Goal: Information Seeking & Learning: Learn about a topic

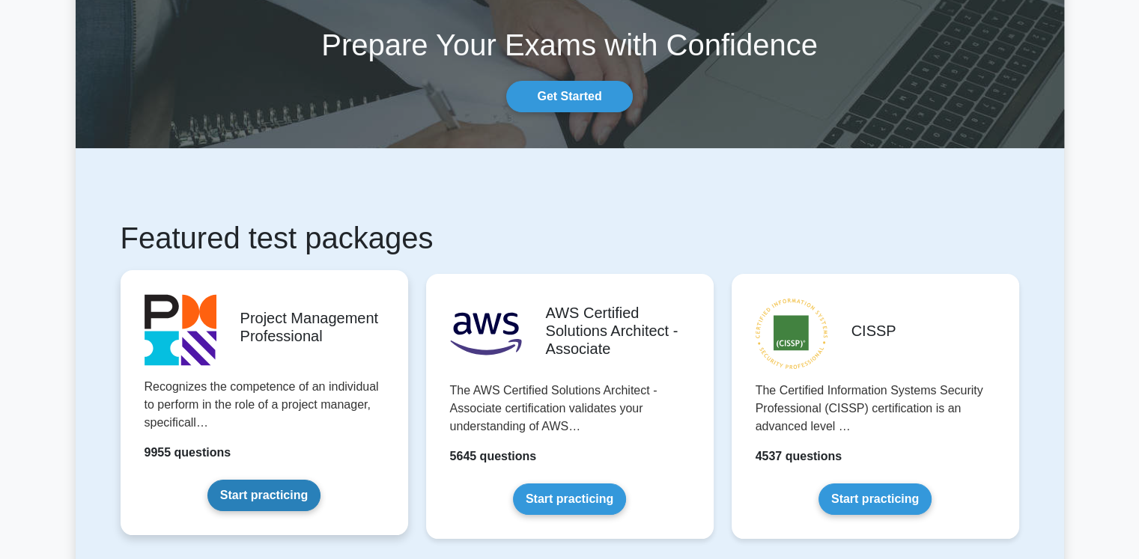
scroll to position [150, 0]
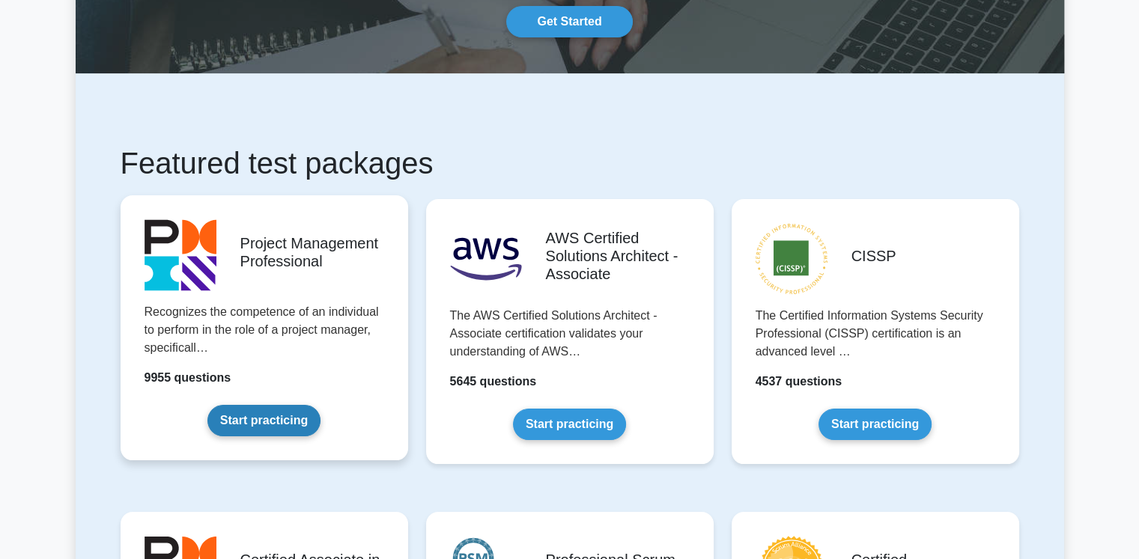
click at [252, 422] on link "Start practicing" at bounding box center [263, 420] width 113 height 31
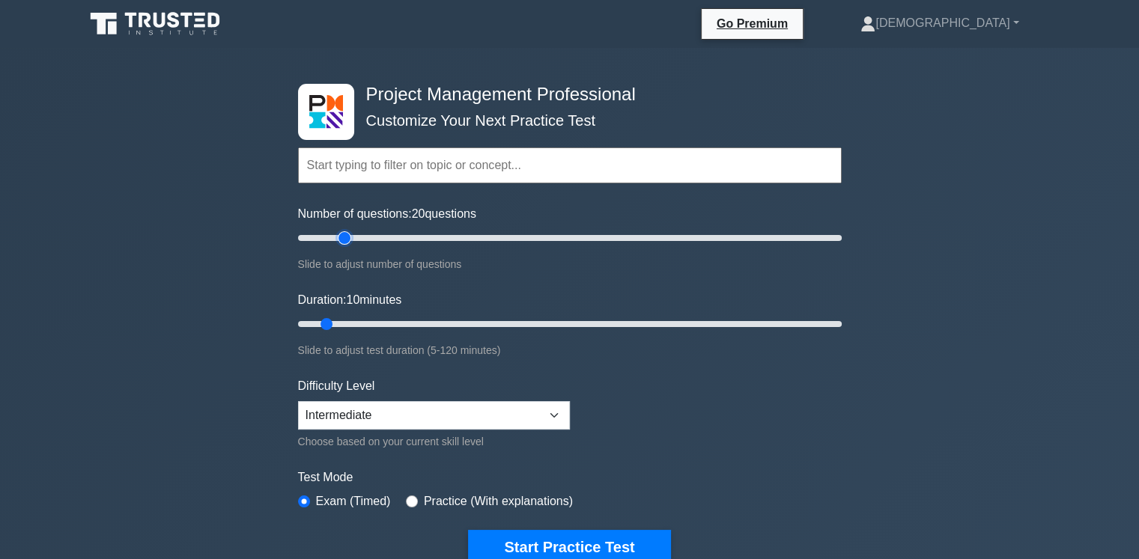
type input "20"
click at [350, 239] on input "Number of questions: 20 questions" at bounding box center [570, 238] width 544 height 18
click at [361, 324] on input "Duration: 15 minutes" at bounding box center [570, 324] width 544 height 18
type input "20"
click at [376, 323] on input "Duration: 20 minutes" at bounding box center [570, 324] width 544 height 18
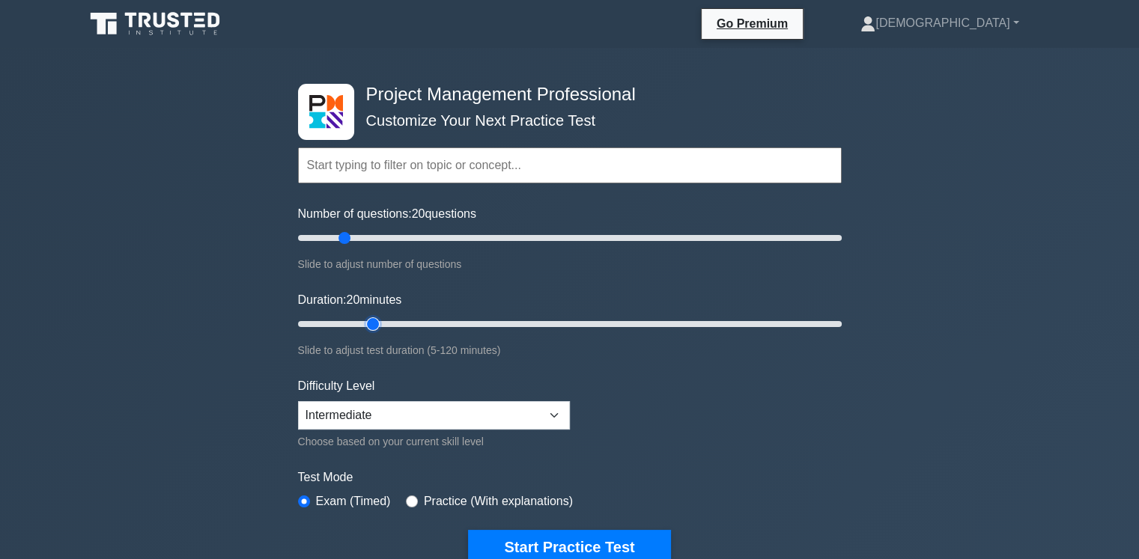
scroll to position [150, 0]
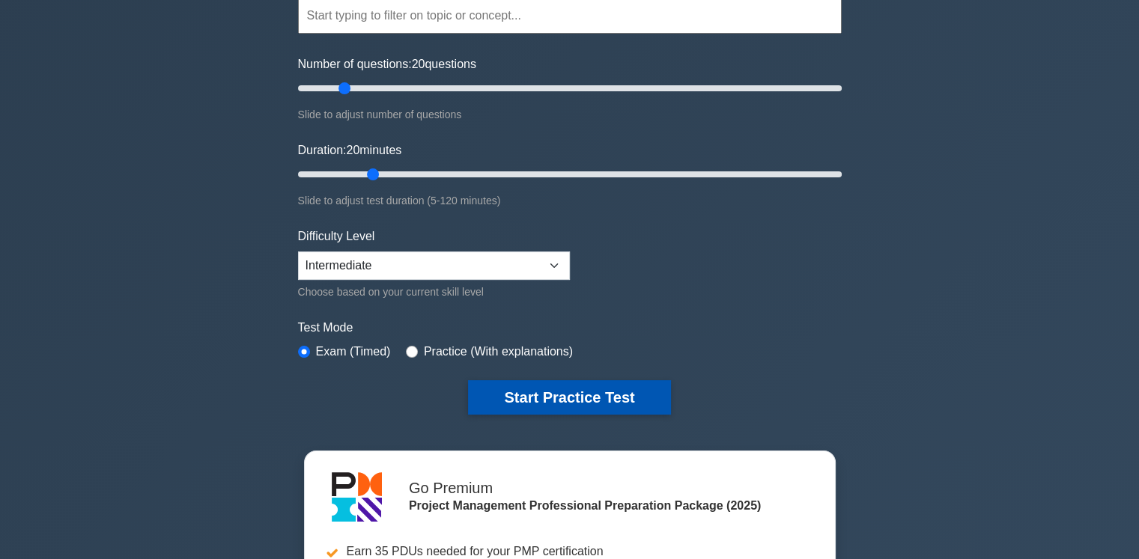
click at [596, 392] on button "Start Practice Test" at bounding box center [569, 397] width 202 height 34
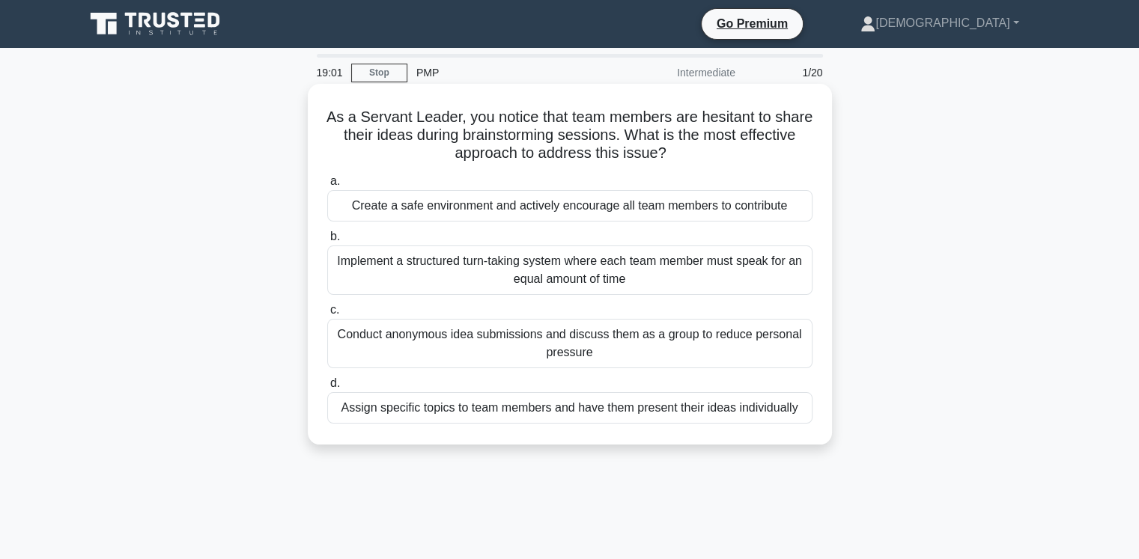
click at [591, 273] on div "Implement a structured turn-taking system where each team member must speak for…" at bounding box center [569, 270] width 485 height 49
click at [327, 242] on input "b. Implement a structured turn-taking system where each team member must speak …" at bounding box center [327, 237] width 0 height 10
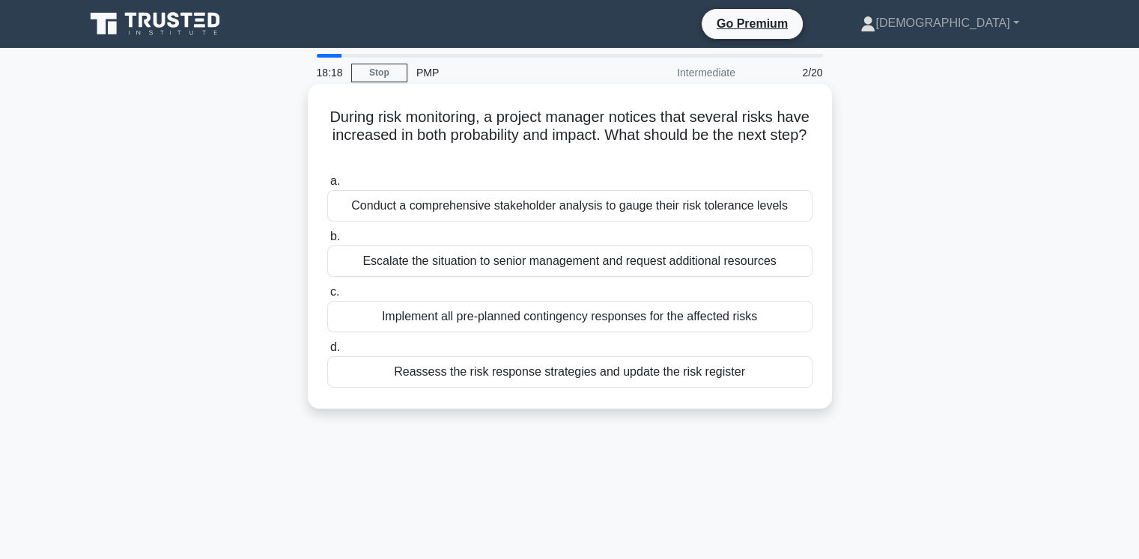
click at [547, 314] on div "Implement all pre-planned contingency responses for the affected risks" at bounding box center [569, 316] width 485 height 31
click at [327, 297] on input "c. Implement all pre-planned contingency responses for the affected risks" at bounding box center [327, 292] width 0 height 10
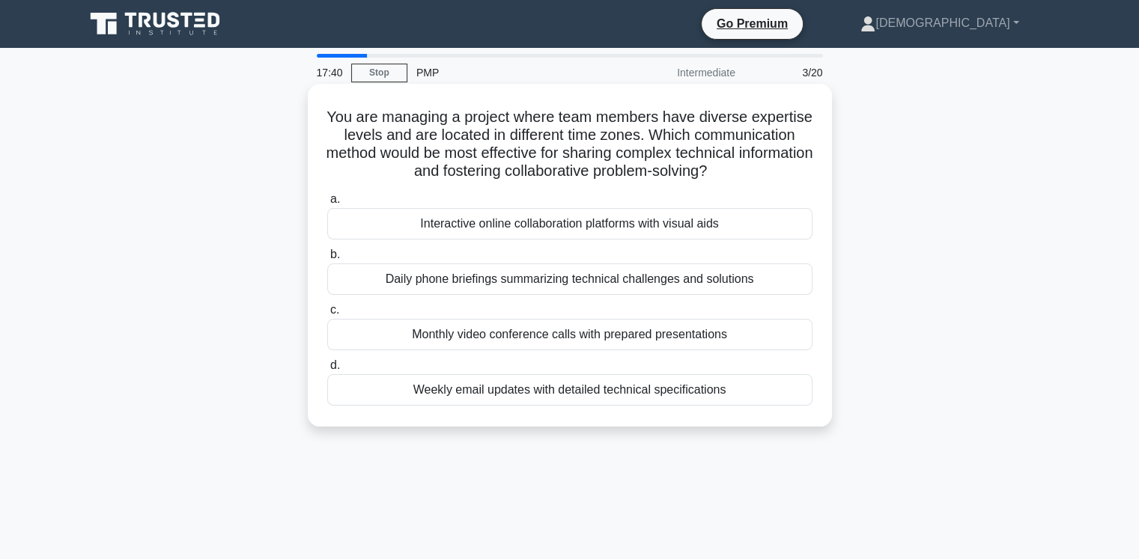
click at [529, 228] on div "Interactive online collaboration platforms with visual aids" at bounding box center [569, 223] width 485 height 31
click at [327, 204] on input "a. Interactive online collaboration platforms with visual aids" at bounding box center [327, 200] width 0 height 10
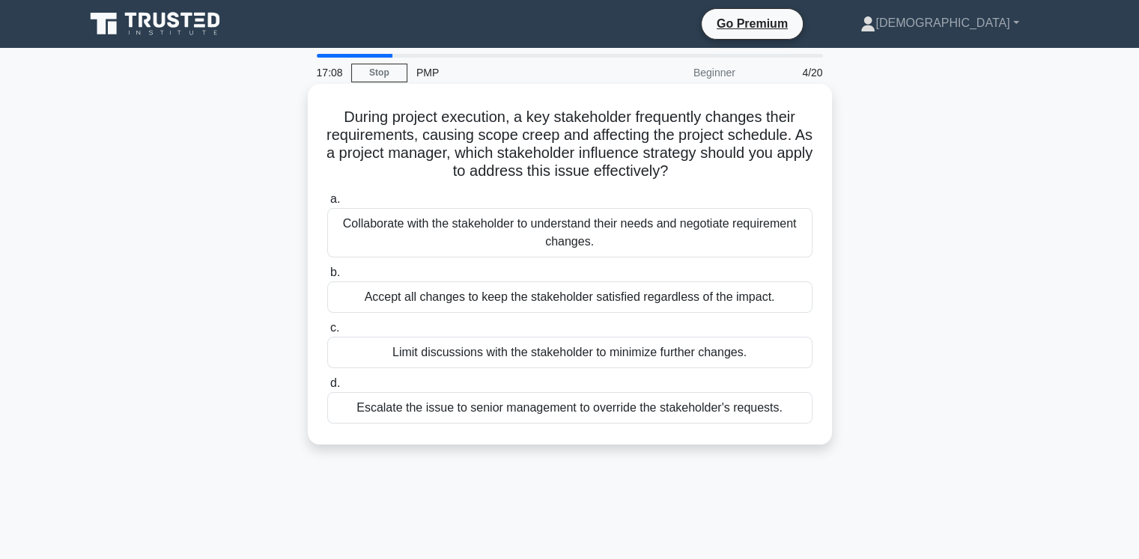
click at [611, 222] on div "Collaborate with the stakeholder to understand their needs and negotiate requir…" at bounding box center [569, 232] width 485 height 49
click at [327, 204] on input "a. Collaborate with the stakeholder to understand their needs and negotiate req…" at bounding box center [327, 200] width 0 height 10
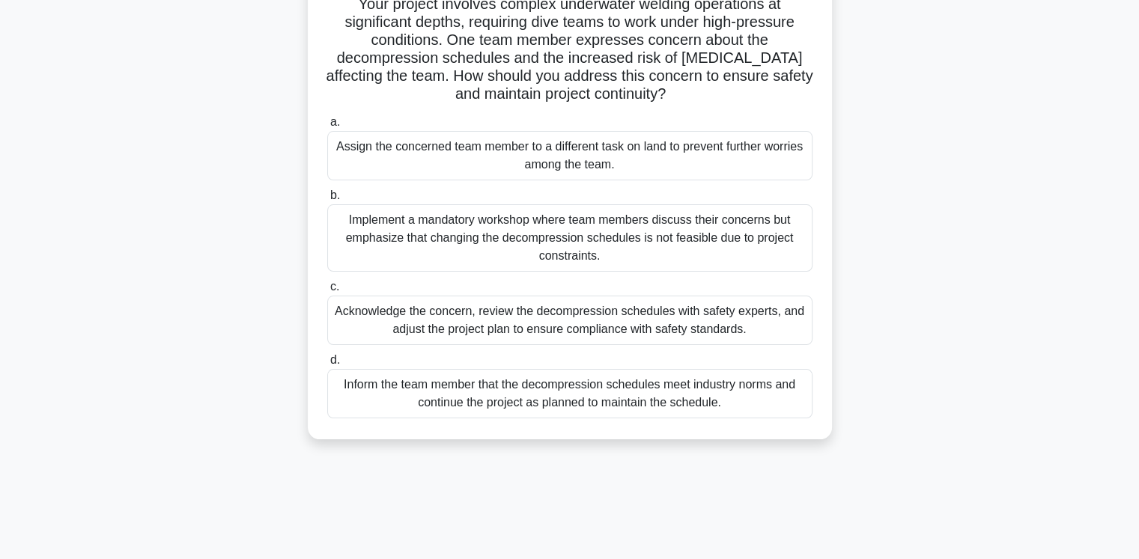
scroll to position [150, 0]
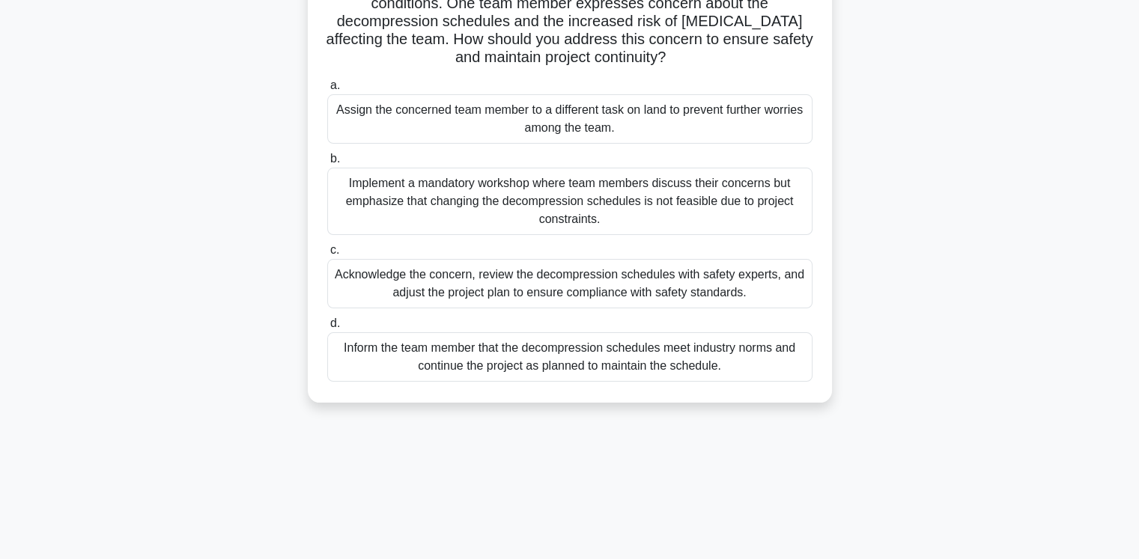
click at [677, 284] on div "Acknowledge the concern, review the decompression schedules with safety experts…" at bounding box center [569, 283] width 485 height 49
click at [327, 255] on input "c. Acknowledge the concern, review the decompression schedules with safety expe…" at bounding box center [327, 251] width 0 height 10
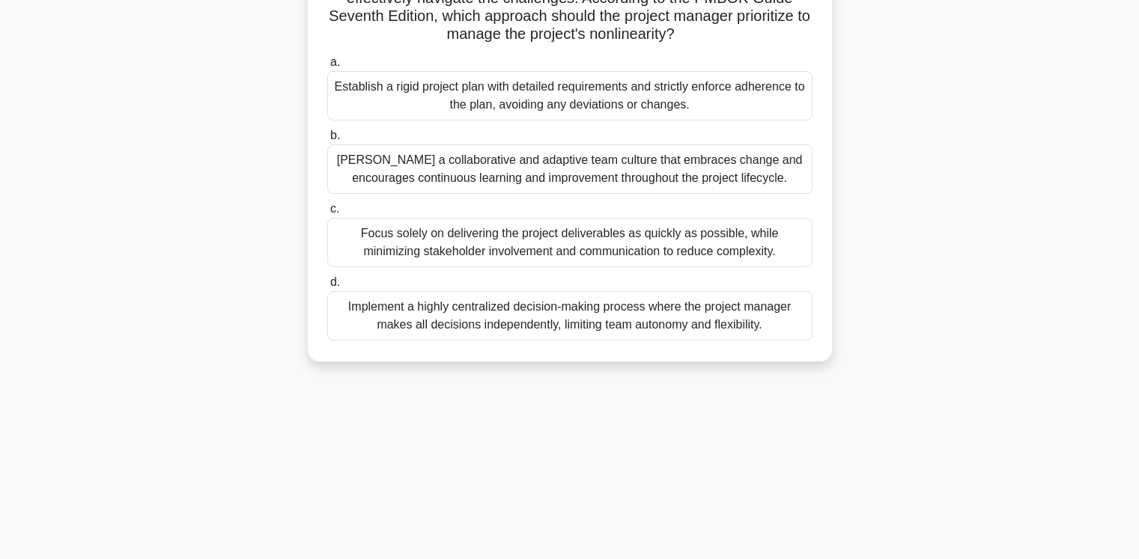
scroll to position [225, 0]
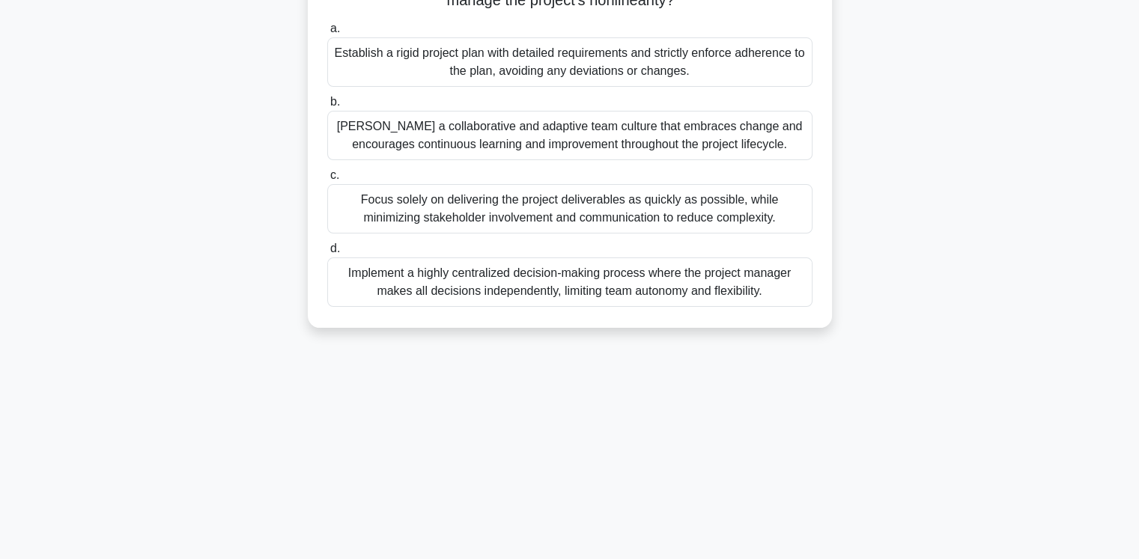
click at [506, 147] on div "Foster a collaborative and adaptive team culture that embraces change and encou…" at bounding box center [569, 135] width 485 height 49
click at [327, 107] on input "b. Foster a collaborative and adaptive team culture that embraces change and en…" at bounding box center [327, 102] width 0 height 10
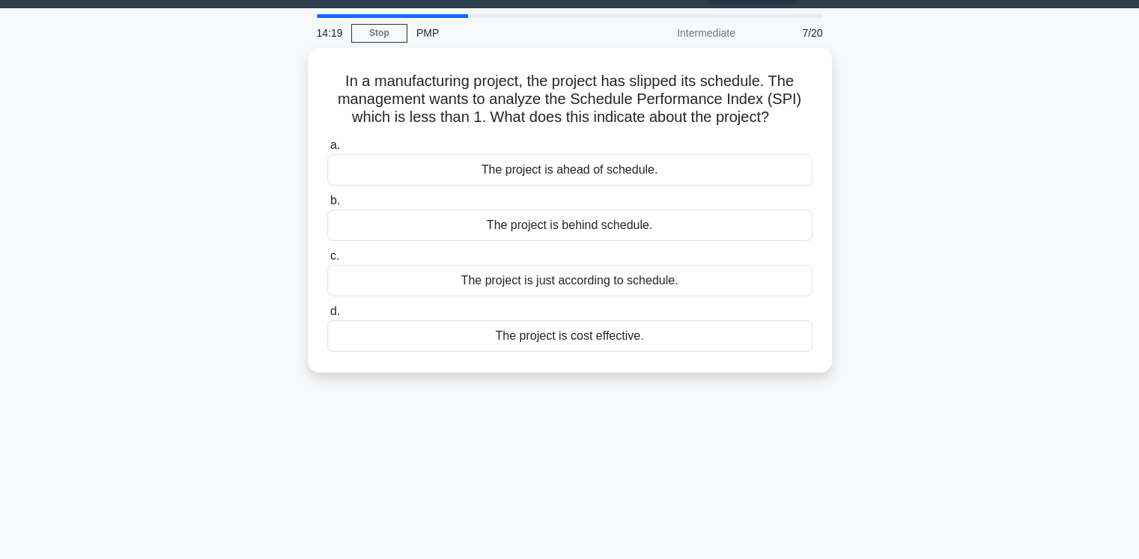
scroll to position [0, 0]
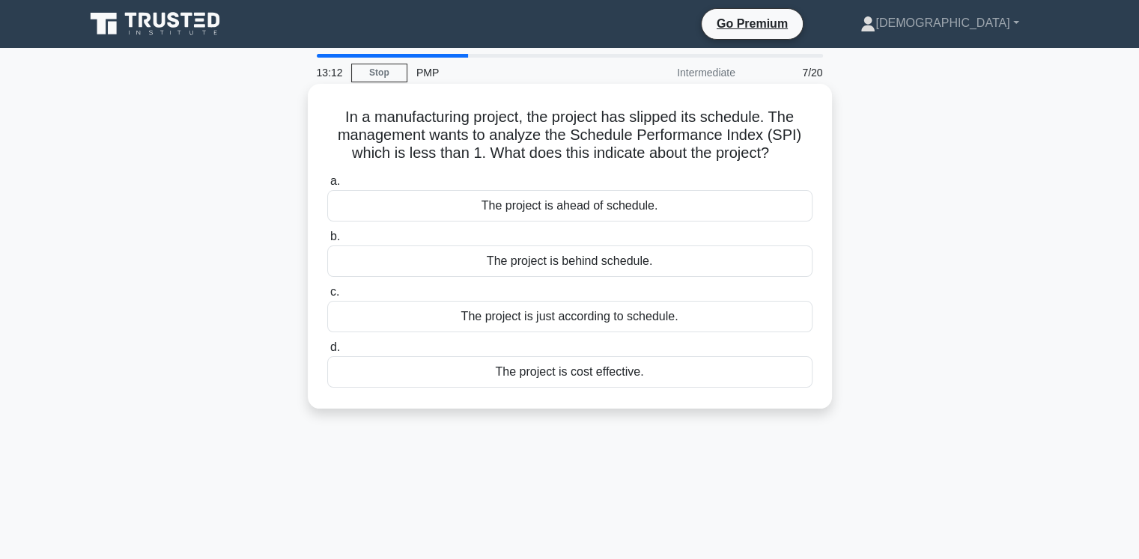
click at [630, 261] on div "The project is behind schedule." at bounding box center [569, 261] width 485 height 31
click at [327, 242] on input "b. The project is behind schedule." at bounding box center [327, 237] width 0 height 10
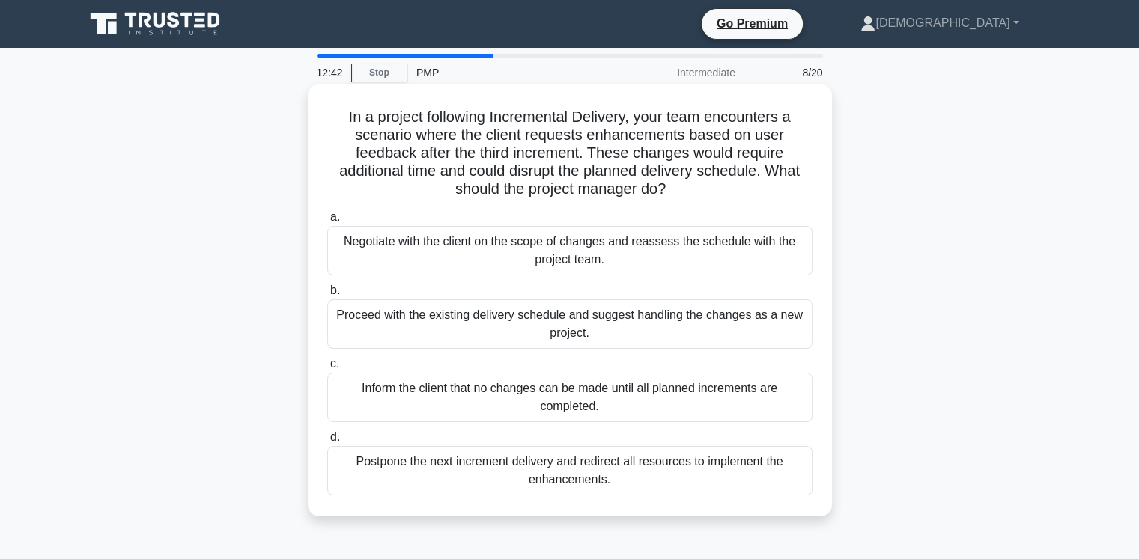
scroll to position [75, 0]
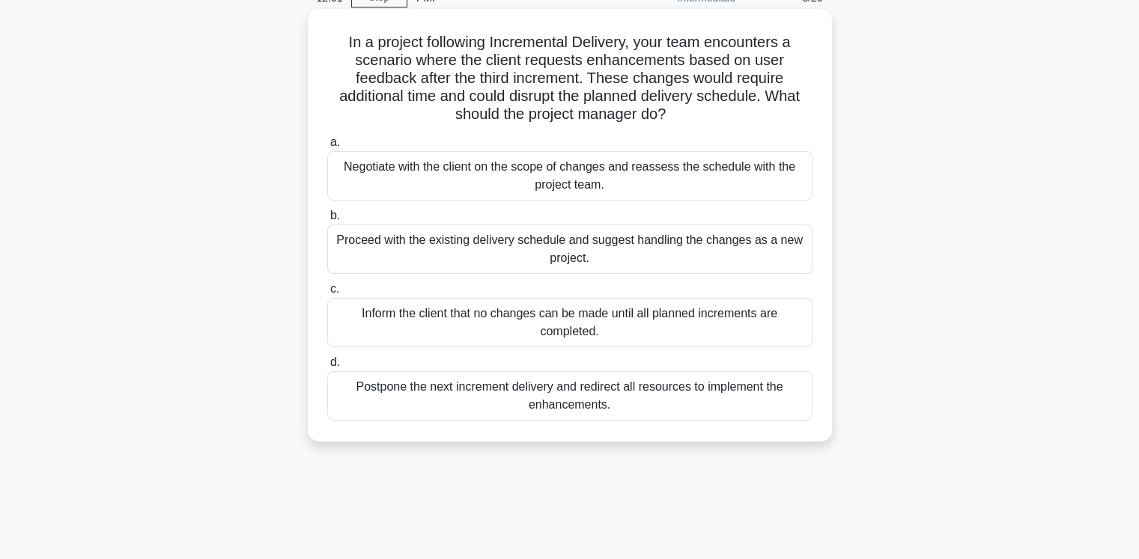
click at [563, 191] on div "Negotiate with the client on the scope of changes and reassess the schedule wit…" at bounding box center [569, 175] width 485 height 49
click at [327, 147] on input "a. Negotiate with the client on the scope of changes and reassess the schedule …" at bounding box center [327, 143] width 0 height 10
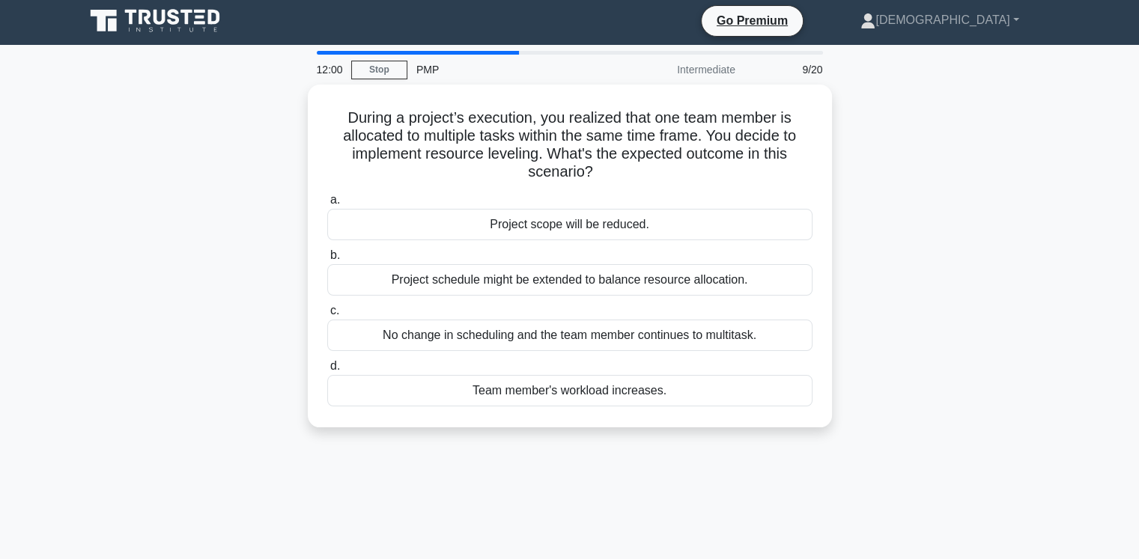
scroll to position [0, 0]
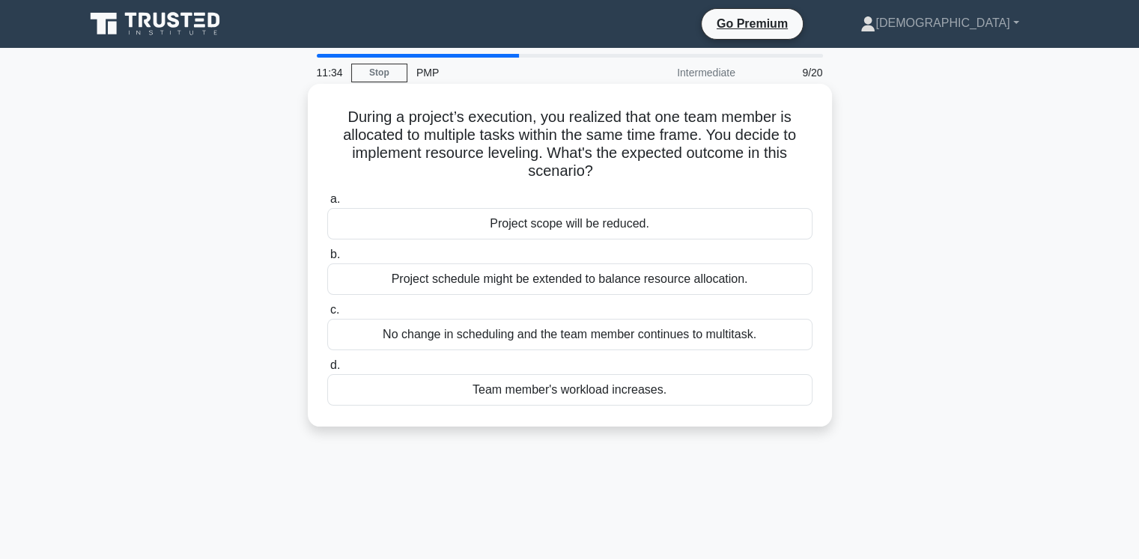
click at [567, 285] on div "Project schedule might be extended to balance resource allocation." at bounding box center [569, 279] width 485 height 31
click at [327, 260] on input "b. Project schedule might be extended to balance resource allocation." at bounding box center [327, 255] width 0 height 10
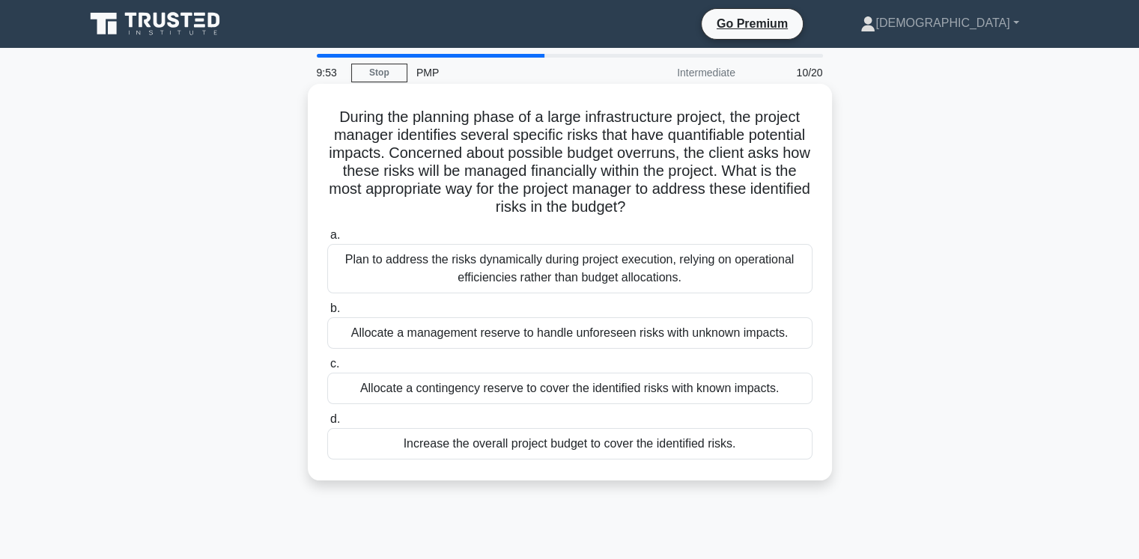
click at [615, 393] on div "Allocate a contingency reserve to cover the identified risks with known impacts." at bounding box center [569, 388] width 485 height 31
click at [327, 369] on input "c. Allocate a contingency reserve to cover the identified risks with known impa…" at bounding box center [327, 364] width 0 height 10
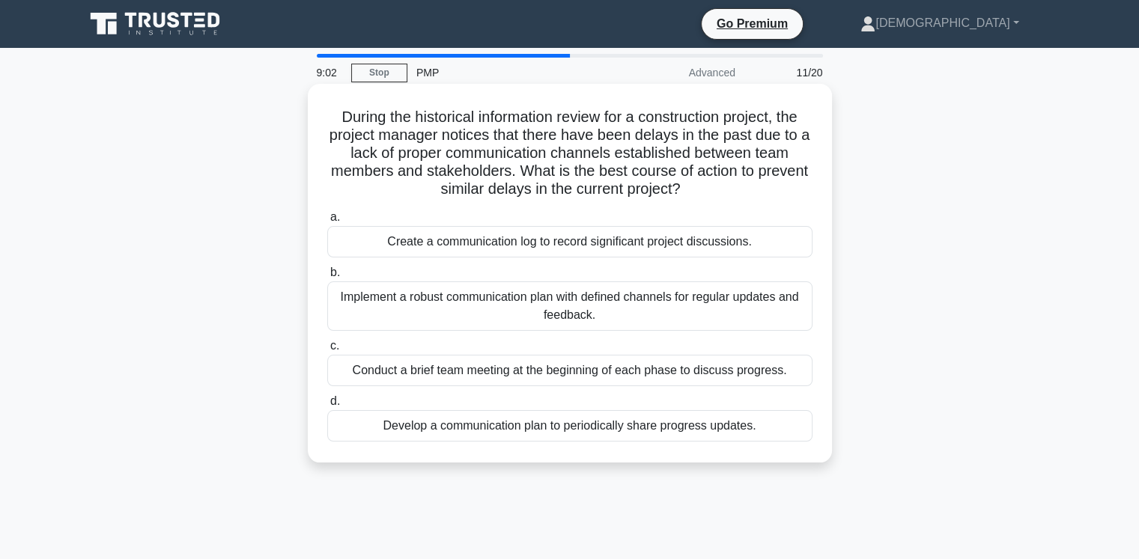
click at [683, 303] on div "Implement a robust communication plan with defined channels for regular updates…" at bounding box center [569, 305] width 485 height 49
click at [327, 278] on input "b. Implement a robust communication plan with defined channels for regular upda…" at bounding box center [327, 273] width 0 height 10
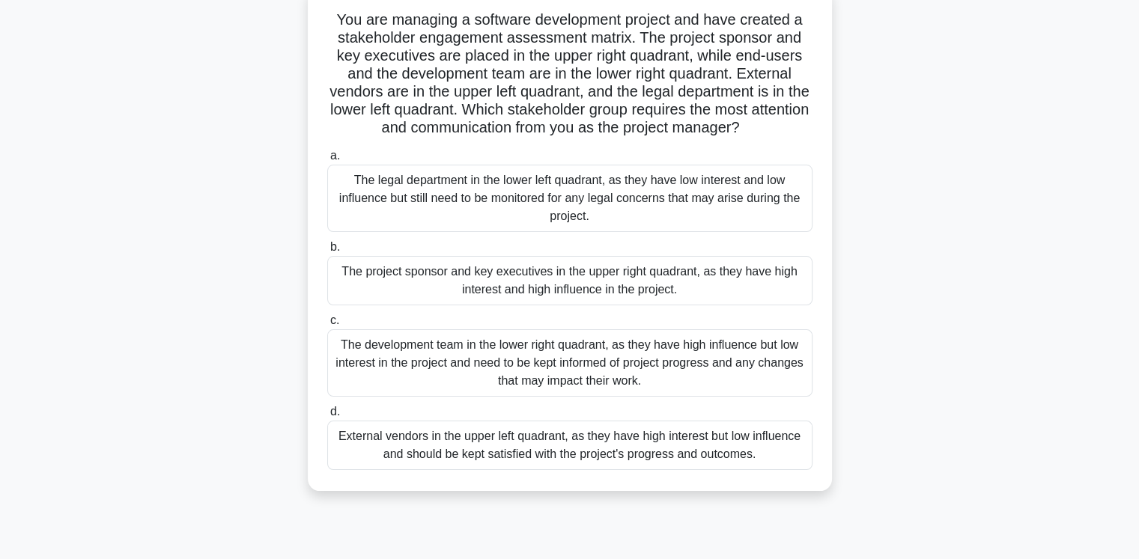
scroll to position [75, 0]
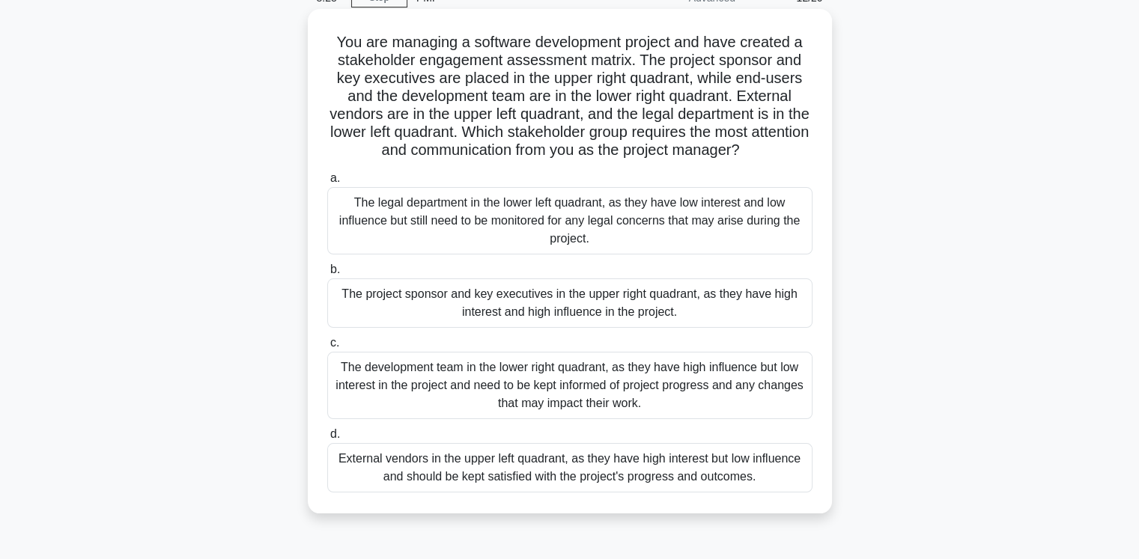
click at [508, 303] on div "The project sponsor and key executives in the upper right quadrant, as they hav…" at bounding box center [569, 302] width 485 height 49
click at [327, 275] on input "b. The project sponsor and key executives in the upper right quadrant, as they …" at bounding box center [327, 270] width 0 height 10
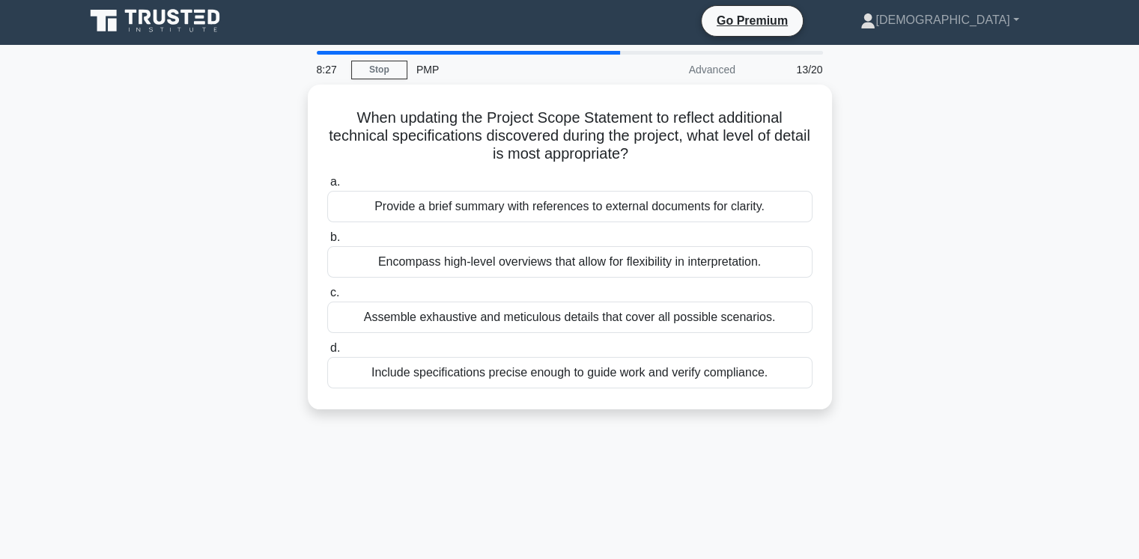
scroll to position [0, 0]
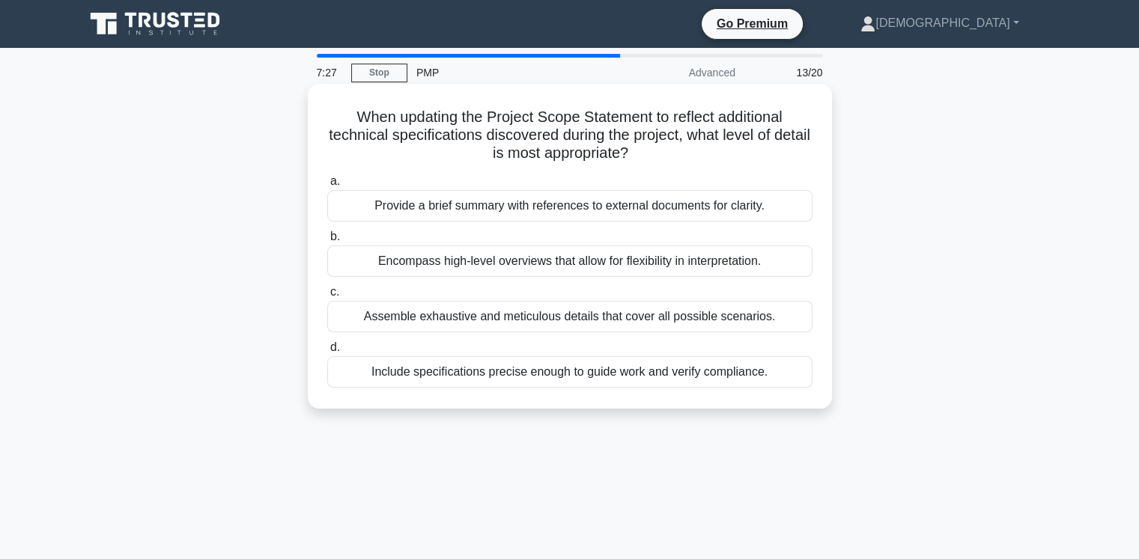
click at [532, 377] on div "Include specifications precise enough to guide work and verify compliance." at bounding box center [569, 371] width 485 height 31
click at [395, 371] on div "Include specifications precise enough to guide work and verify compliance." at bounding box center [569, 371] width 485 height 31
click at [327, 353] on input "d. Include specifications precise enough to guide work and verify compliance." at bounding box center [327, 348] width 0 height 10
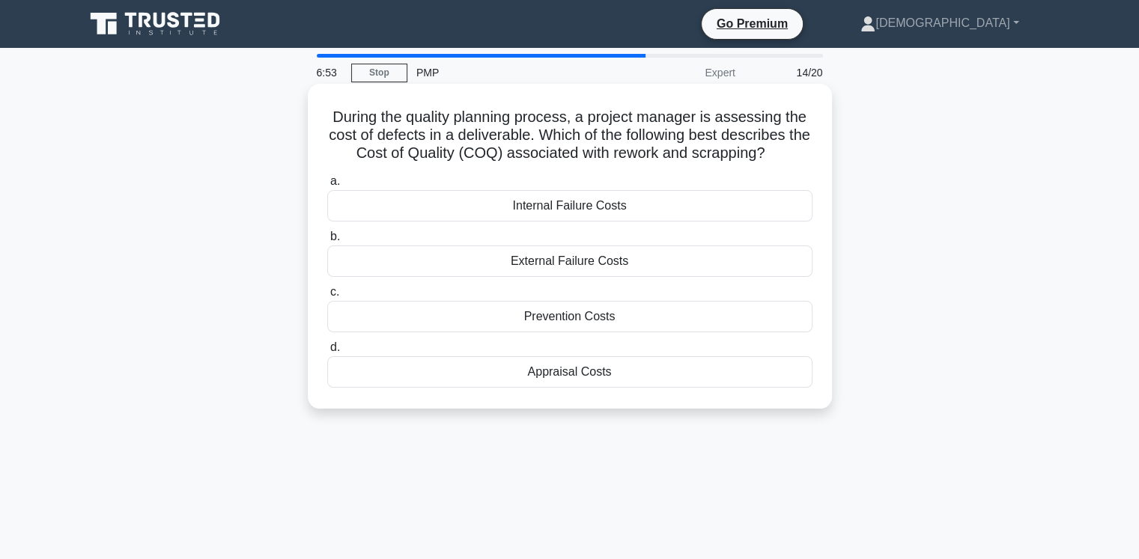
click at [597, 213] on div "Internal Failure Costs" at bounding box center [569, 205] width 485 height 31
click at [327, 186] on input "a. Internal Failure Costs" at bounding box center [327, 182] width 0 height 10
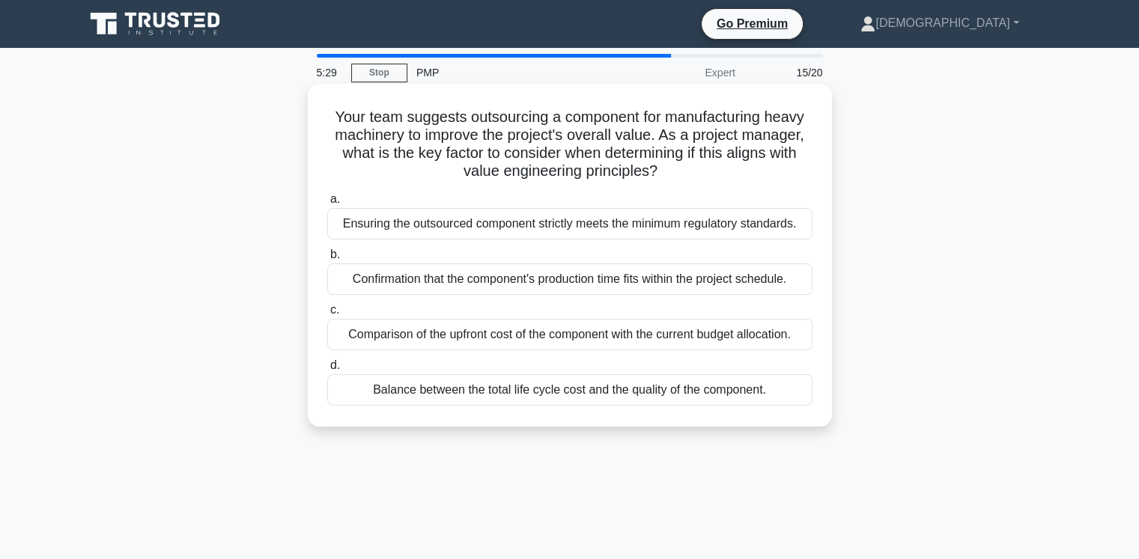
click at [619, 222] on div "Ensuring the outsourced component strictly meets the minimum regulatory standar…" at bounding box center [569, 223] width 485 height 31
click at [327, 204] on input "a. Ensuring the outsourced component strictly meets the minimum regulatory stan…" at bounding box center [327, 200] width 0 height 10
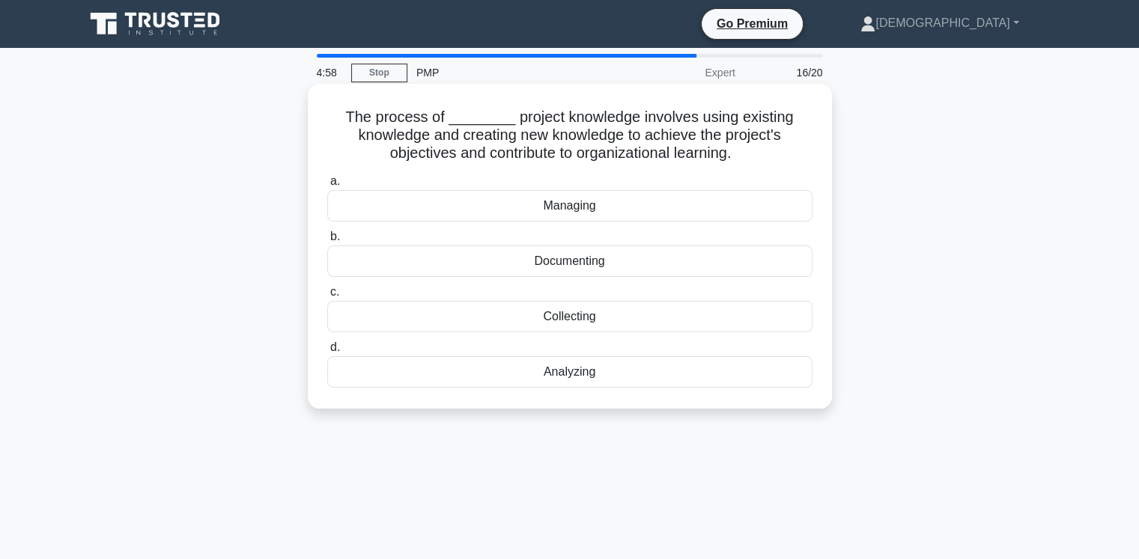
click at [564, 210] on div "Managing" at bounding box center [569, 205] width 485 height 31
click at [327, 186] on input "a. Managing" at bounding box center [327, 182] width 0 height 10
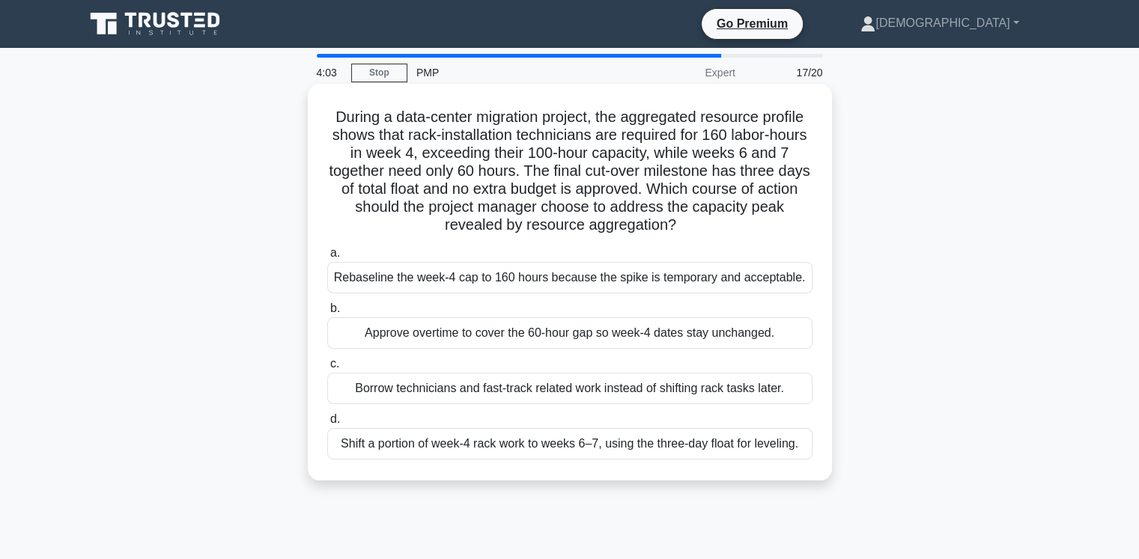
click at [727, 391] on div "Borrow technicians and fast-track related work instead of shifting rack tasks l…" at bounding box center [569, 388] width 485 height 31
click at [327, 369] on input "c. Borrow technicians and fast-track related work instead of shifting rack task…" at bounding box center [327, 364] width 0 height 10
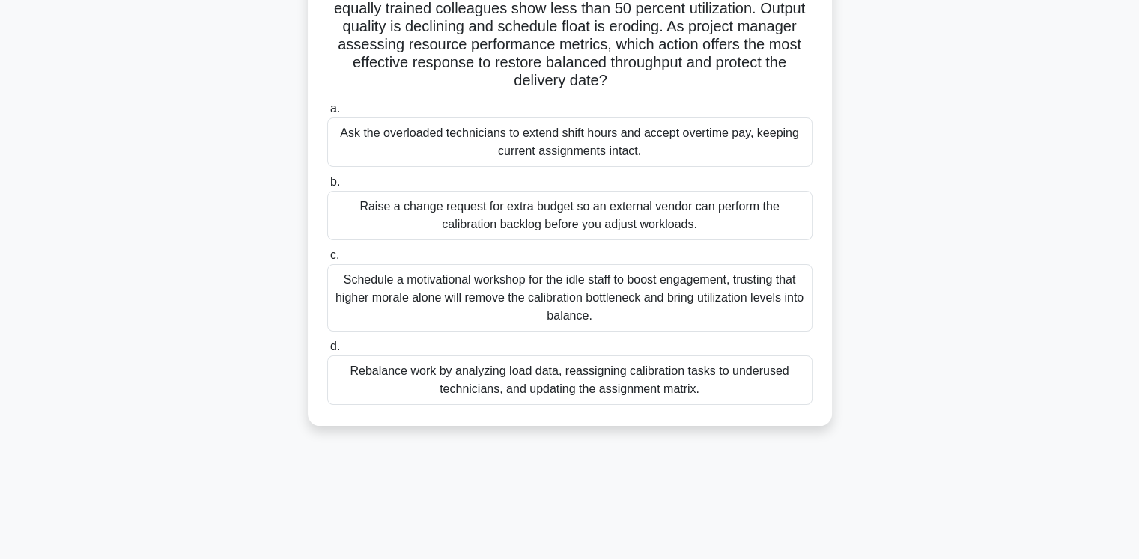
scroll to position [150, 0]
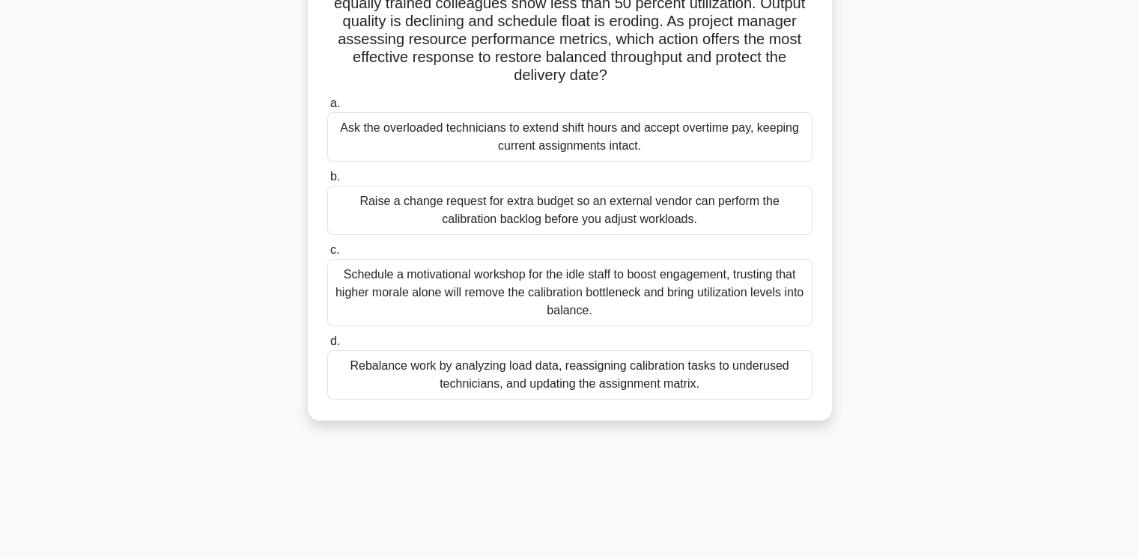
click at [589, 384] on div "Rebalance work by analyzing load data, reassigning calibration tasks to underus…" at bounding box center [569, 374] width 485 height 49
click at [327, 347] on input "d. Rebalance work by analyzing load data, reassigning calibration tasks to unde…" at bounding box center [327, 342] width 0 height 10
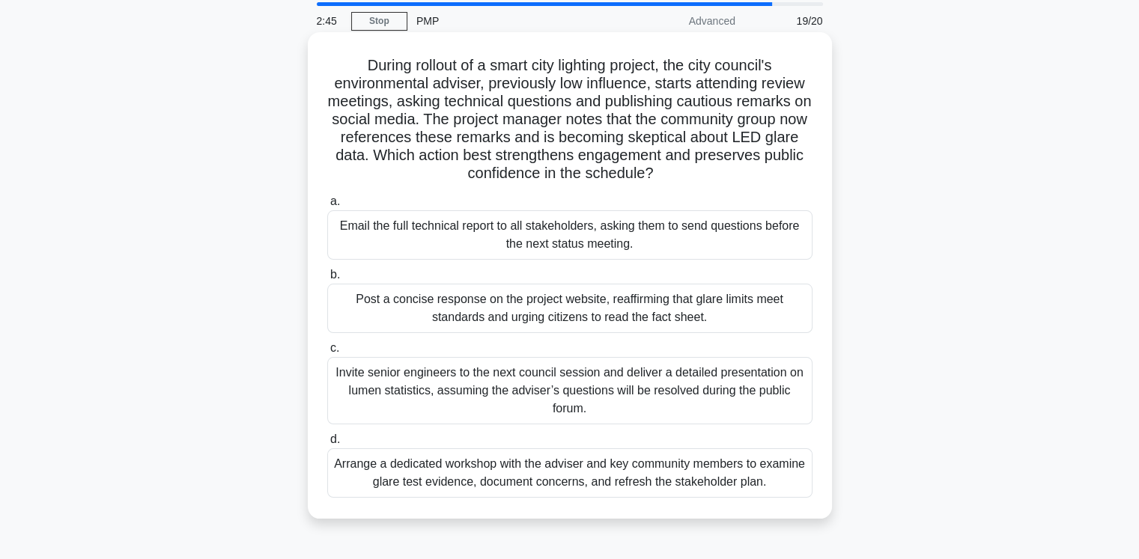
scroll to position [75, 0]
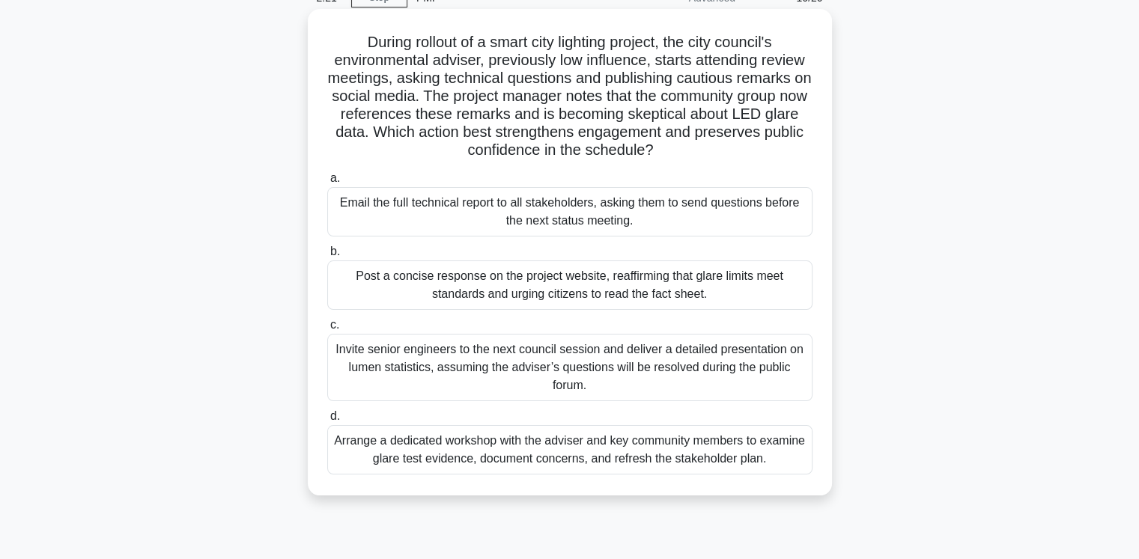
click at [555, 444] on div "Arrange a dedicated workshop with the adviser and key community members to exam…" at bounding box center [569, 449] width 485 height 49
click at [327, 421] on input "d. Arrange a dedicated workshop with the adviser and key community members to e…" at bounding box center [327, 417] width 0 height 10
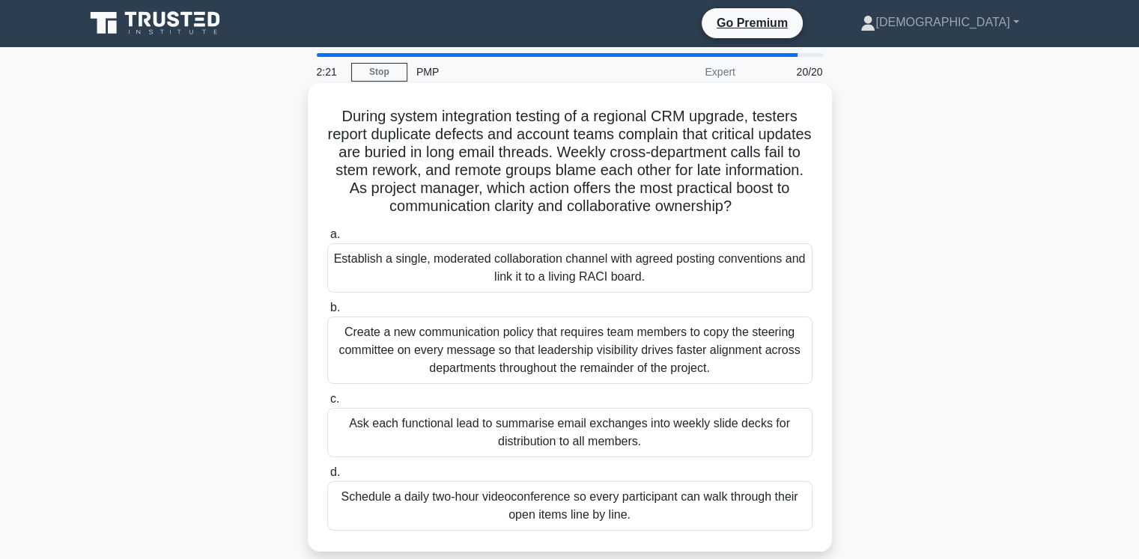
scroll to position [0, 0]
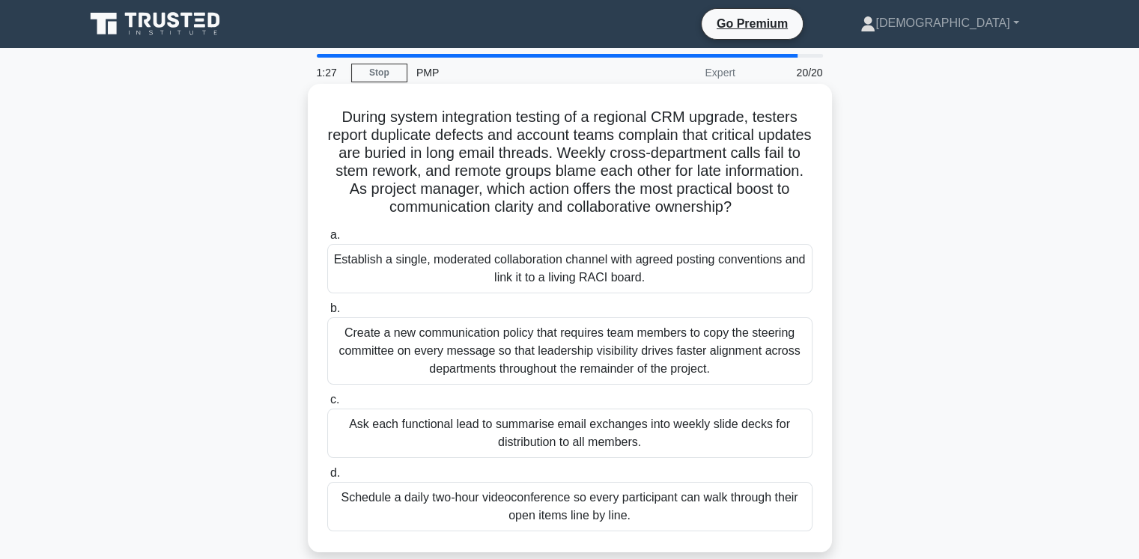
click at [567, 270] on div "Establish a single, moderated collaboration channel with agreed posting convent…" at bounding box center [569, 268] width 485 height 49
click at [327, 240] on input "a. Establish a single, moderated collaboration channel with agreed posting conv…" at bounding box center [327, 236] width 0 height 10
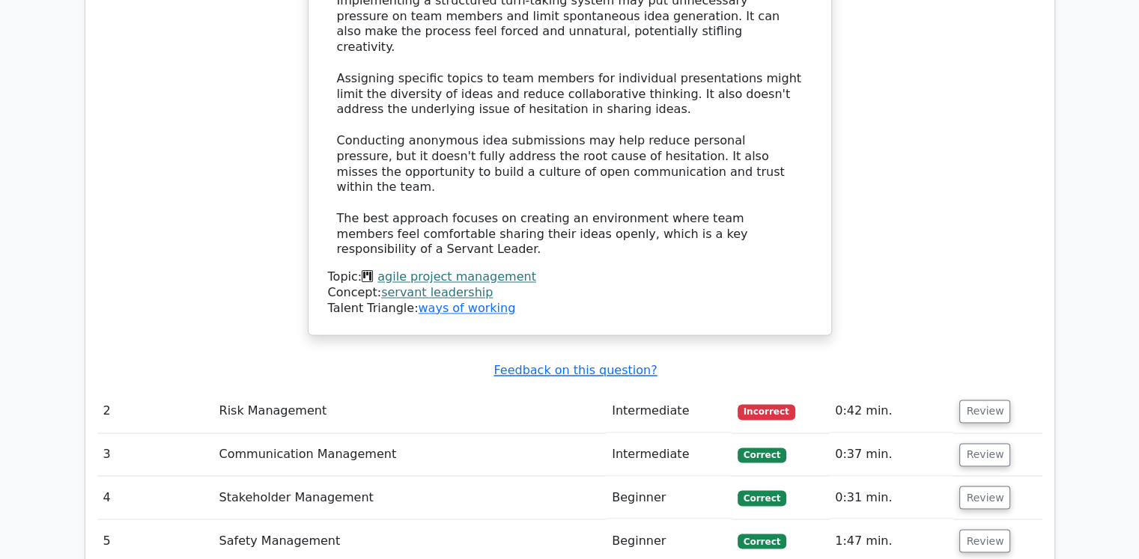
scroll to position [2396, 0]
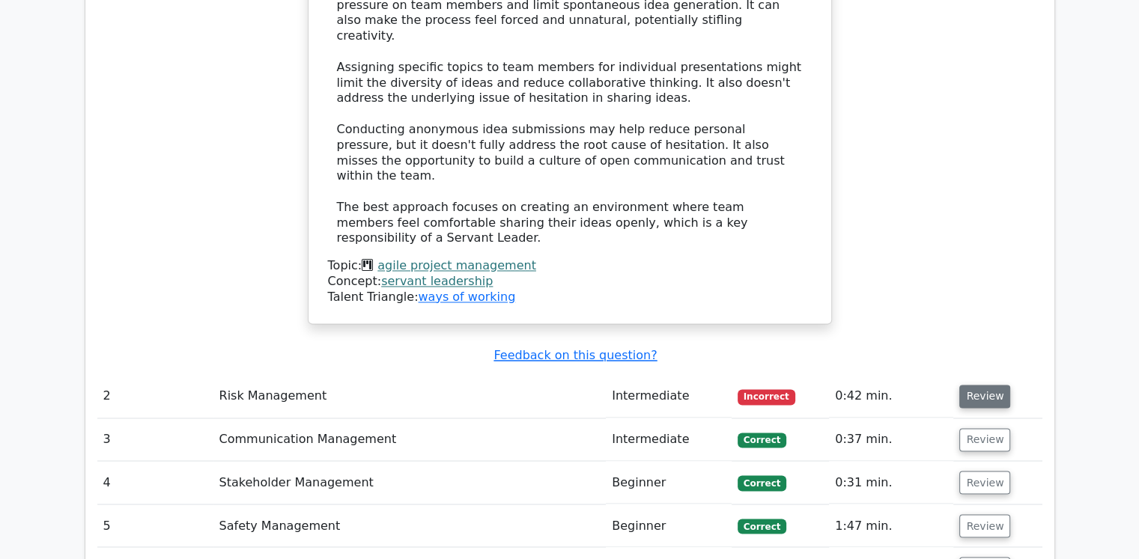
click at [986, 385] on button "Review" at bounding box center [984, 396] width 51 height 23
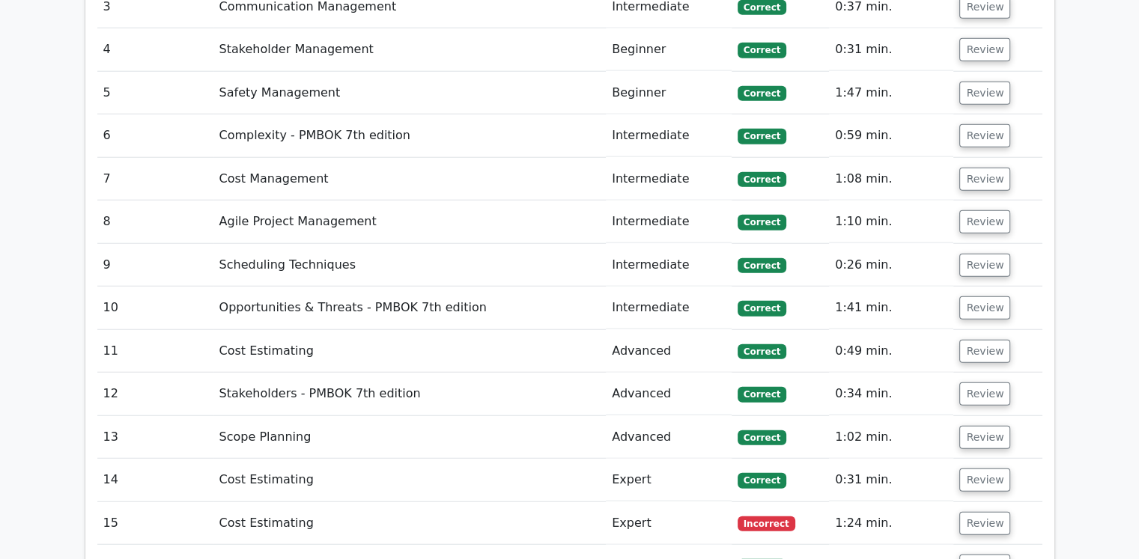
scroll to position [3743, 0]
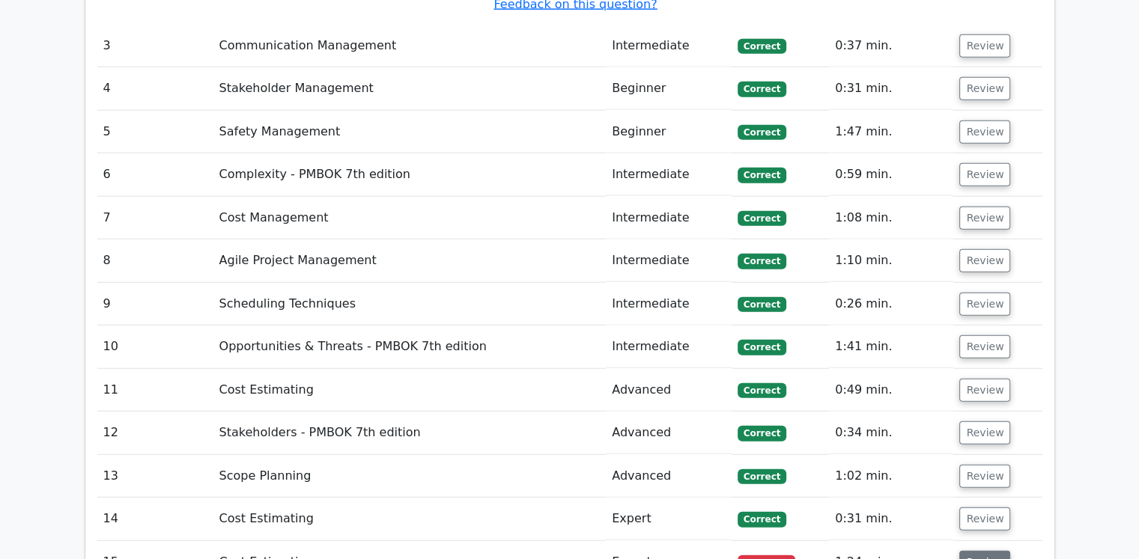
click at [983, 551] on button "Review" at bounding box center [984, 562] width 51 height 23
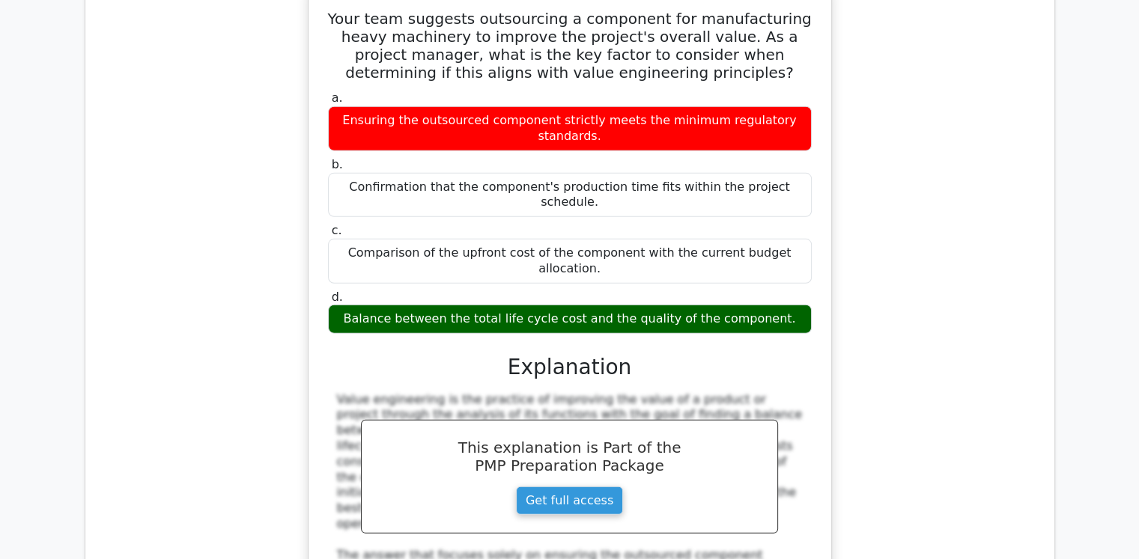
scroll to position [4642, 0]
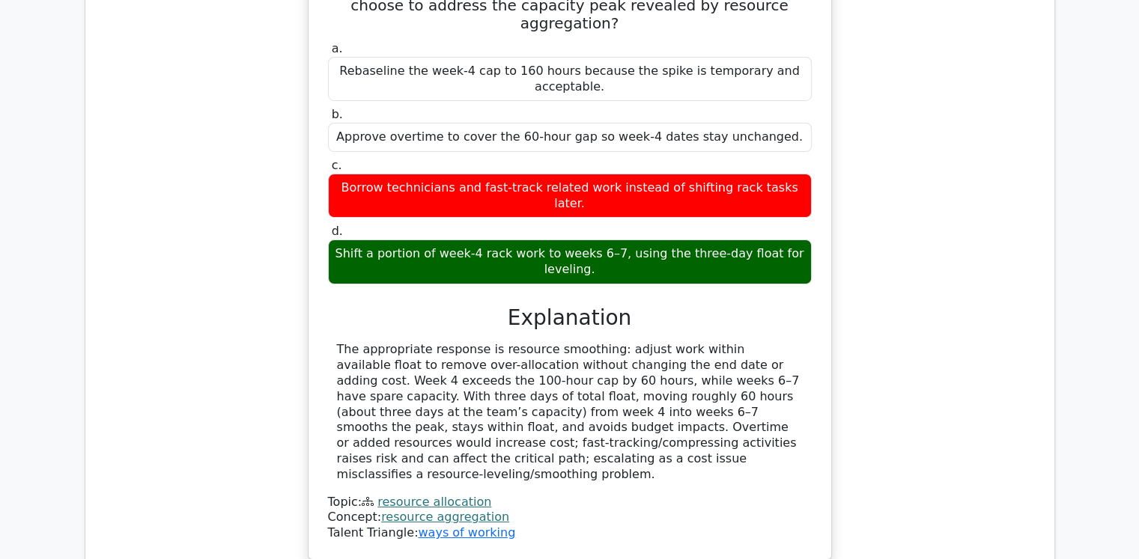
scroll to position [5465, 0]
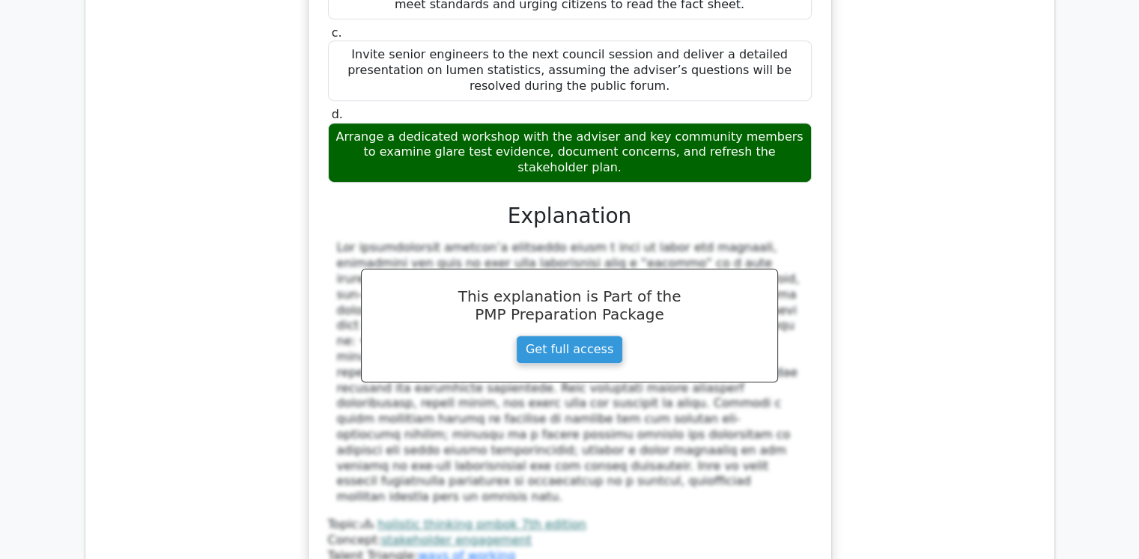
scroll to position [6363, 0]
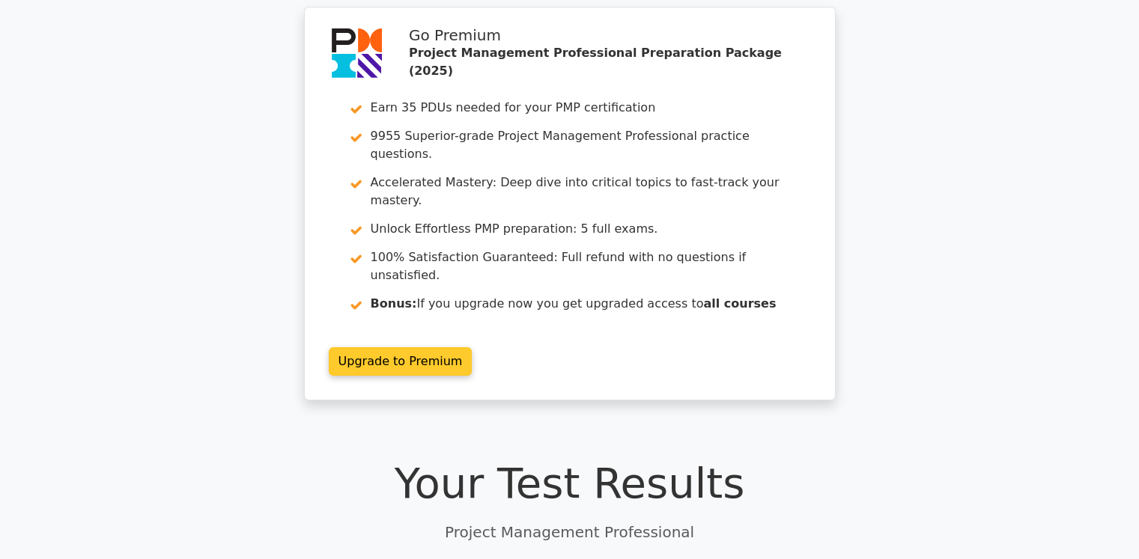
scroll to position [0, 0]
